Goal: Transaction & Acquisition: Book appointment/travel/reservation

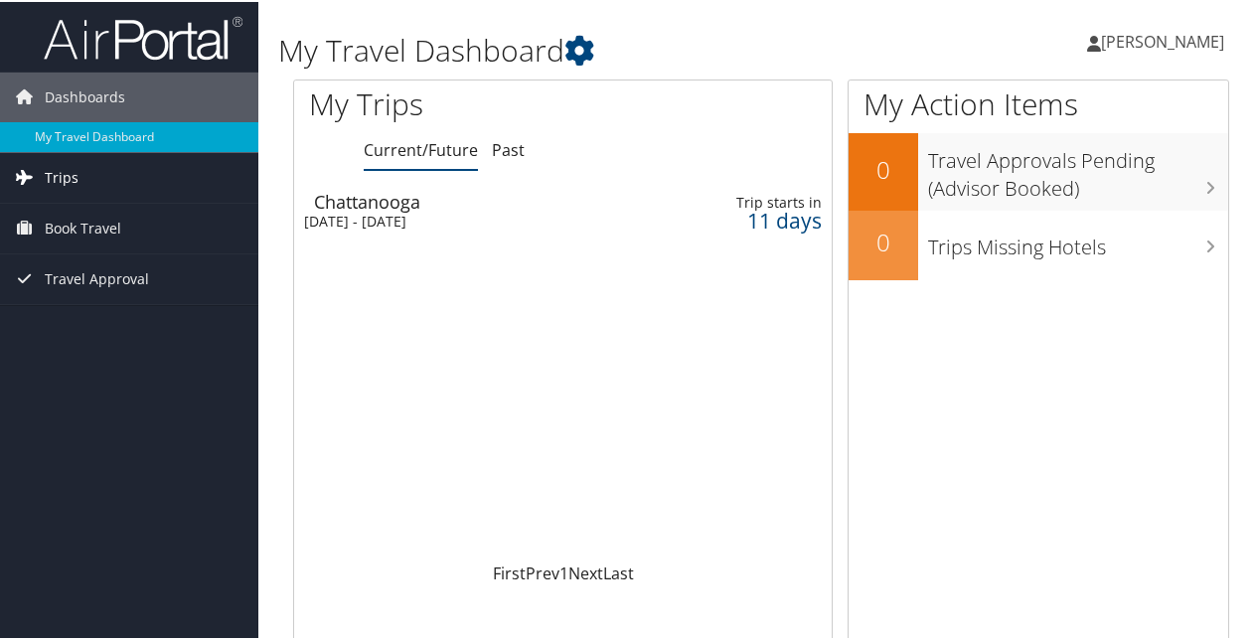
click at [68, 177] on span "Trips" at bounding box center [62, 176] width 34 height 50
click at [71, 313] on span "Book Travel" at bounding box center [83, 316] width 76 height 50
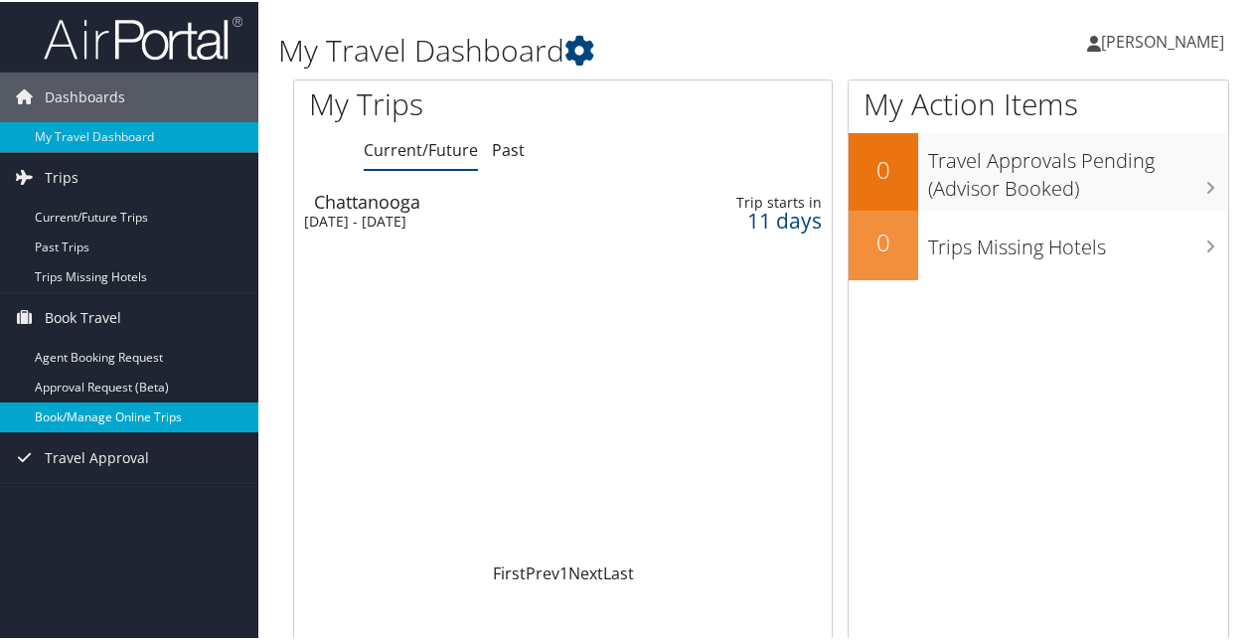
click at [81, 416] on link "Book/Manage Online Trips" at bounding box center [129, 415] width 258 height 30
